Goal: Information Seeking & Learning: Understand process/instructions

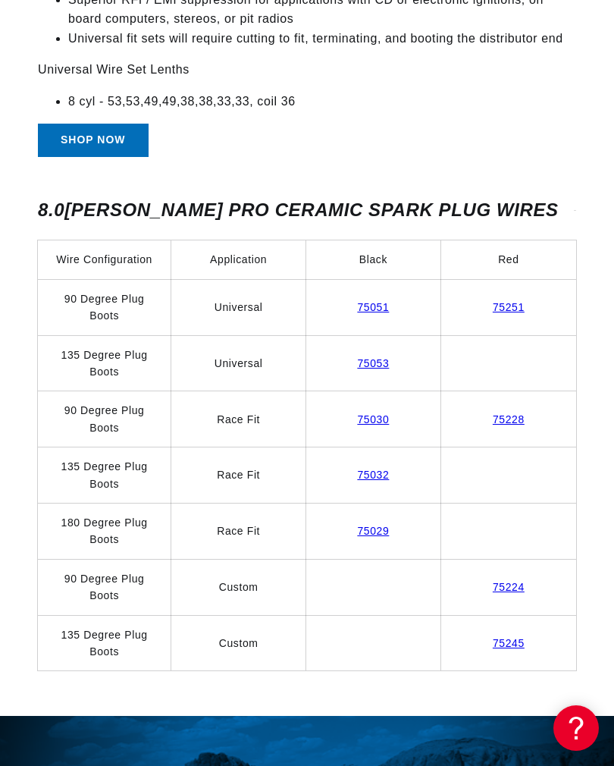
click at [511, 637] on link "75245" at bounding box center [509, 643] width 32 height 12
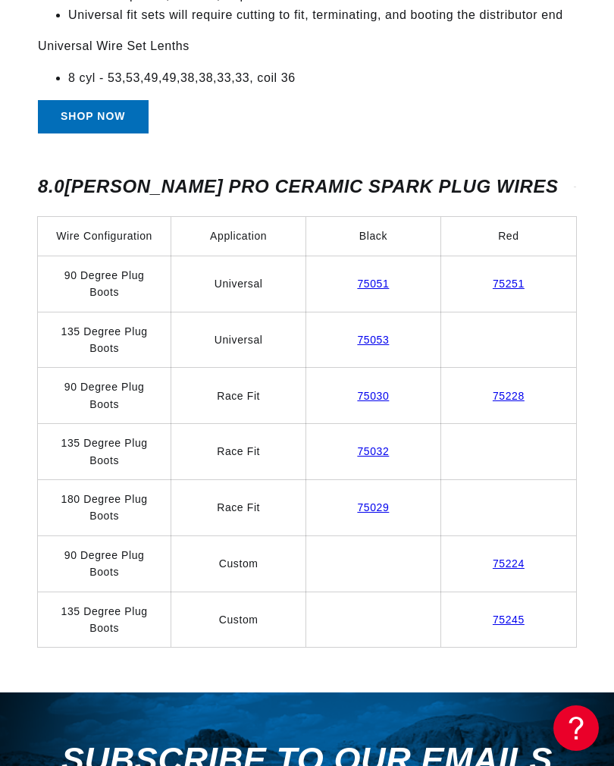
click at [373, 333] on link "75053" at bounding box center [373, 339] width 32 height 12
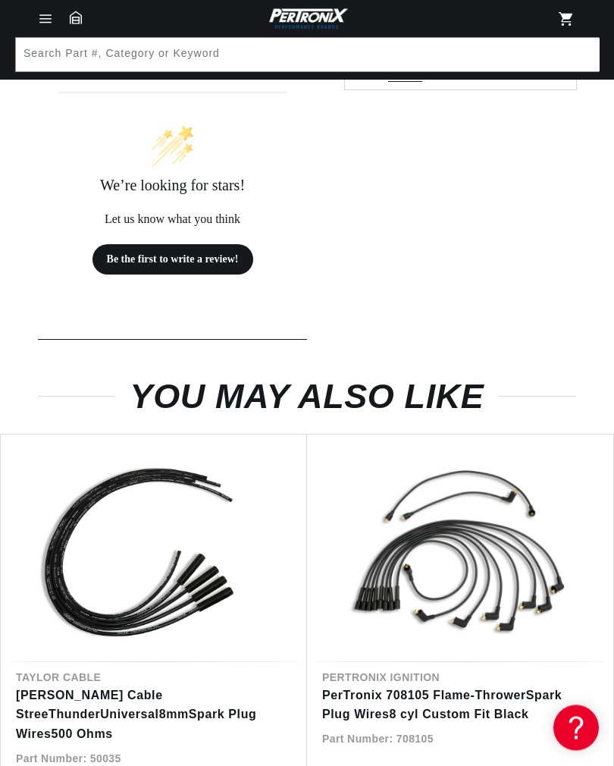
scroll to position [669, 0]
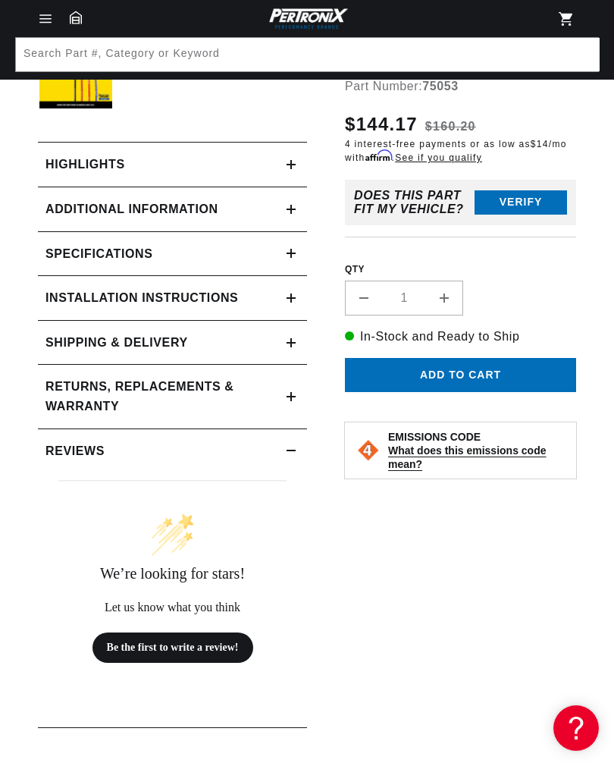
click at [139, 293] on h2 "Installation instructions" at bounding box center [141, 298] width 193 height 20
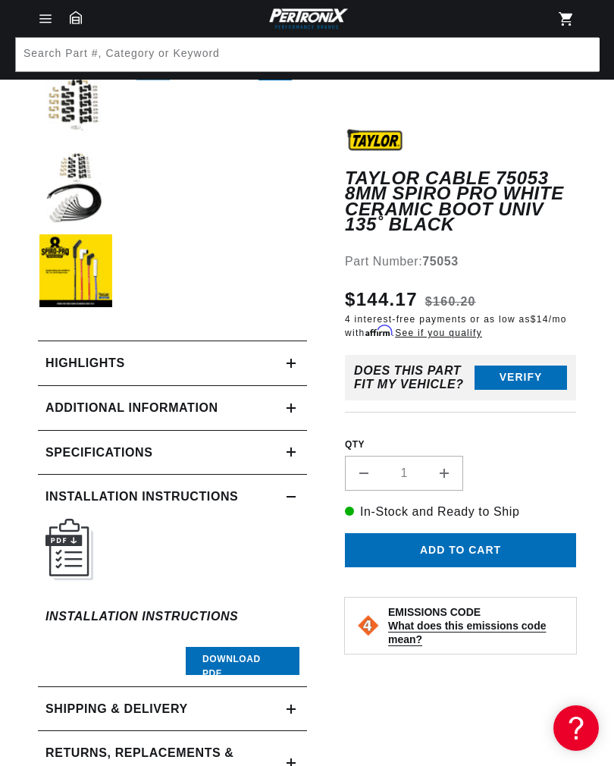
scroll to position [379, 0]
